Goal: Task Accomplishment & Management: Use online tool/utility

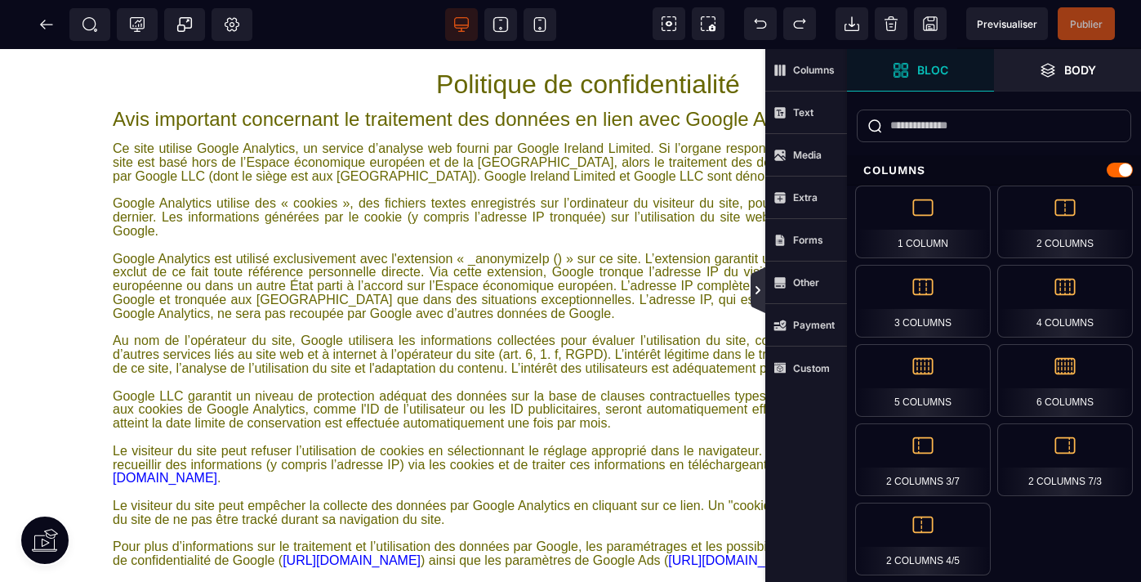
click at [757, 288] on icon at bounding box center [758, 291] width 5 height 8
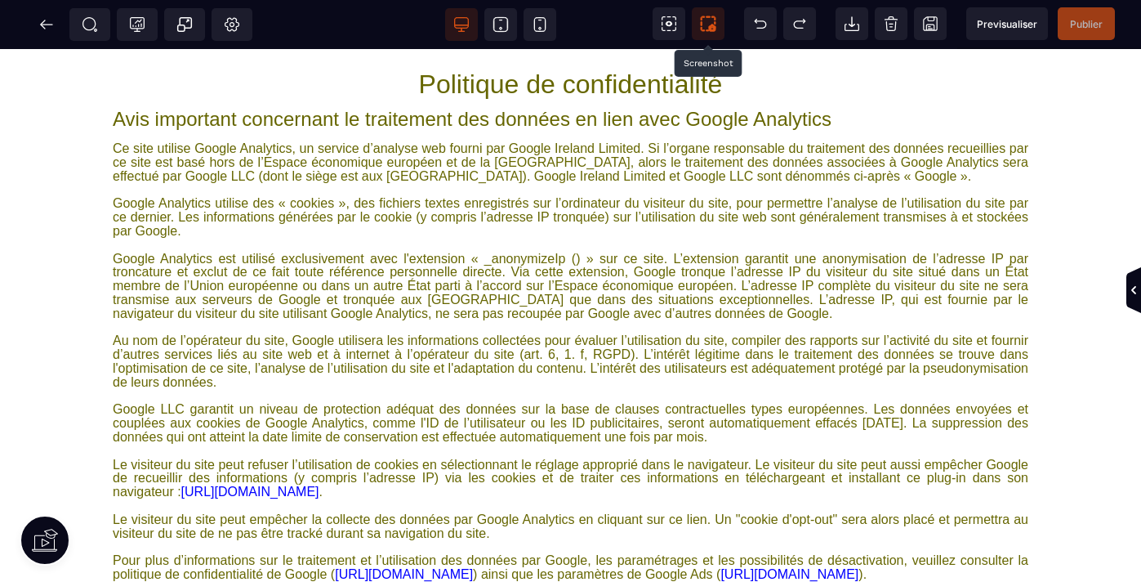
click at [706, 23] on icon at bounding box center [708, 24] width 16 height 16
click at [41, 20] on icon at bounding box center [46, 24] width 16 height 16
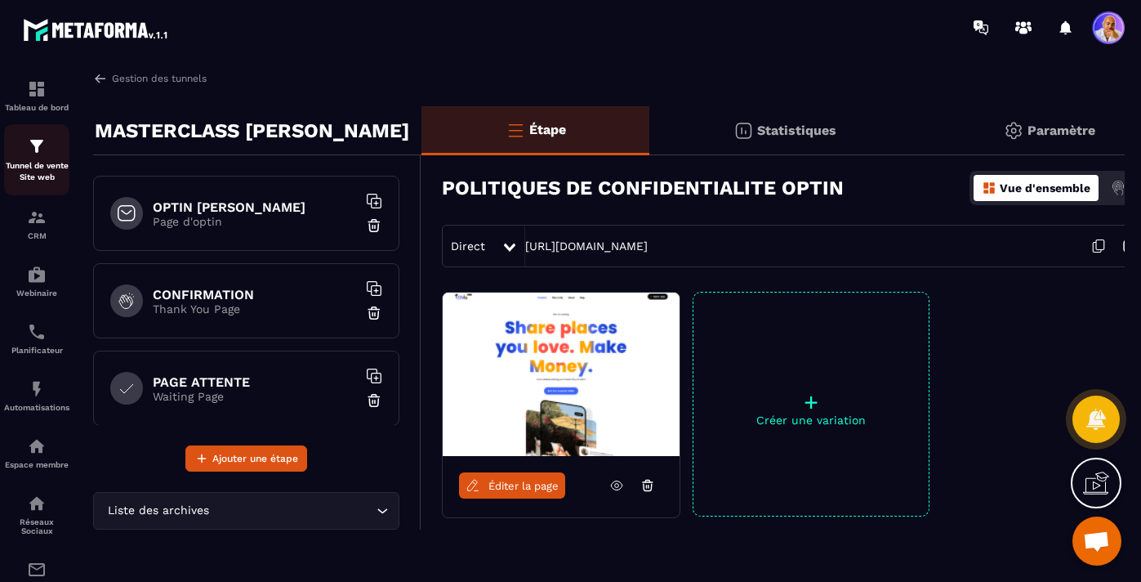
click at [35, 146] on img at bounding box center [37, 146] width 20 height 20
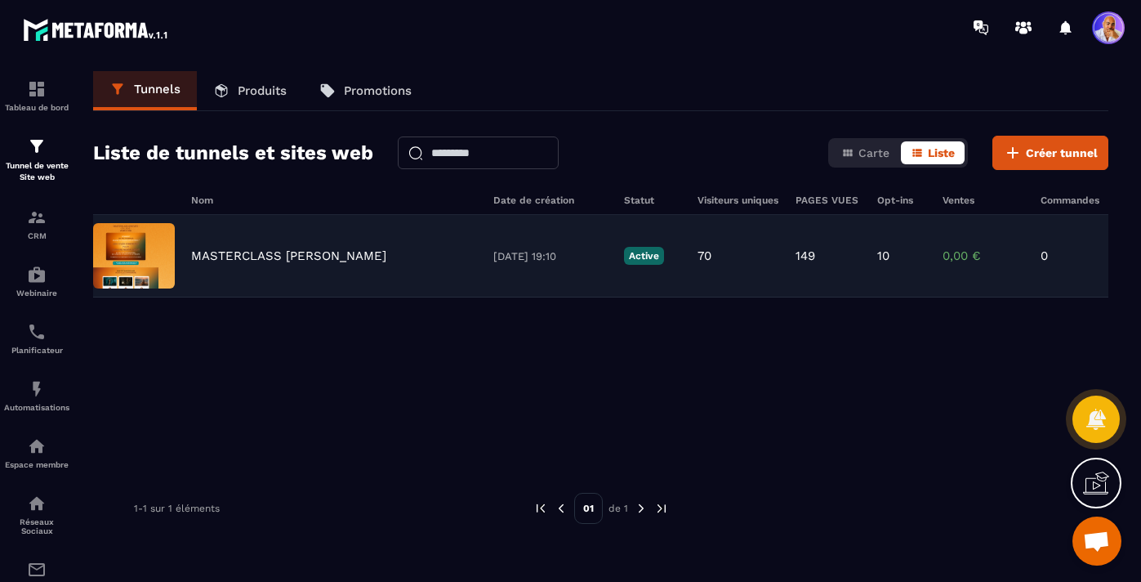
click at [227, 255] on p "MASTERCLASS [PERSON_NAME]" at bounding box center [288, 255] width 195 height 15
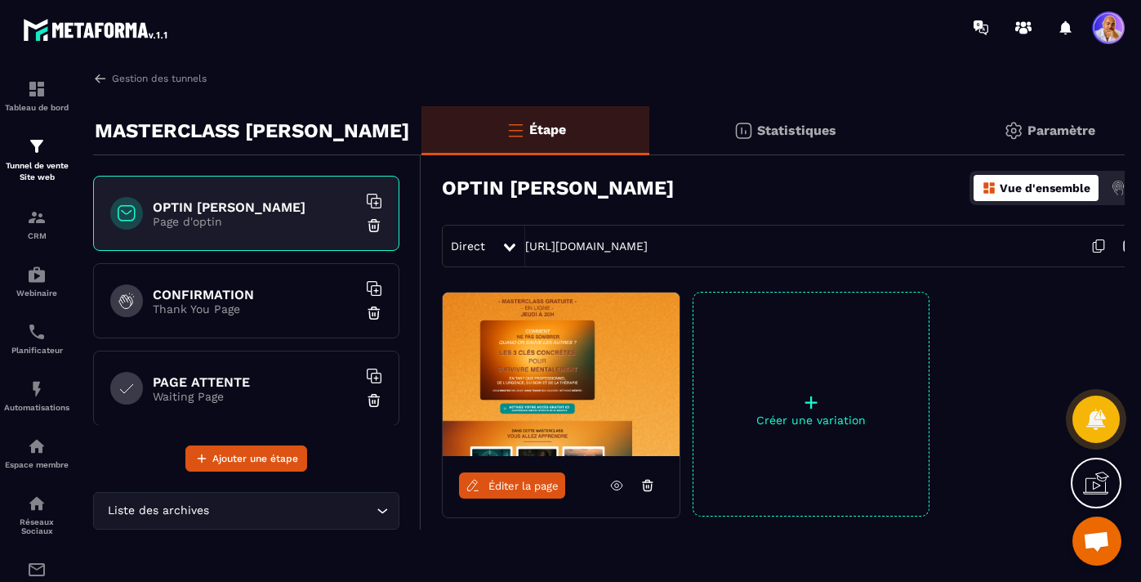
click at [501, 485] on span "Éditer la page" at bounding box center [523, 485] width 70 height 12
